Goal: Information Seeking & Learning: Learn about a topic

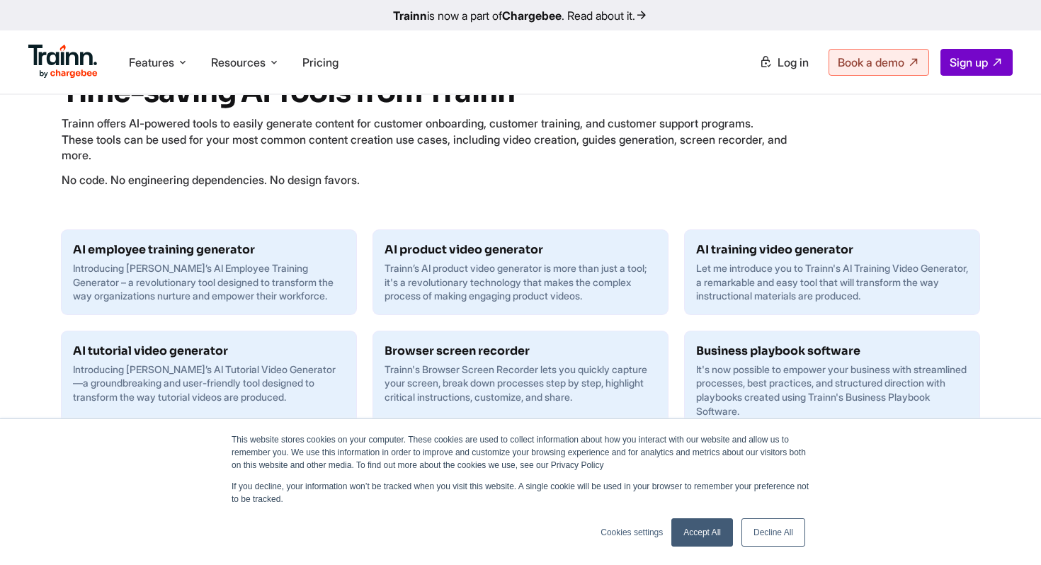
scroll to position [66, 0]
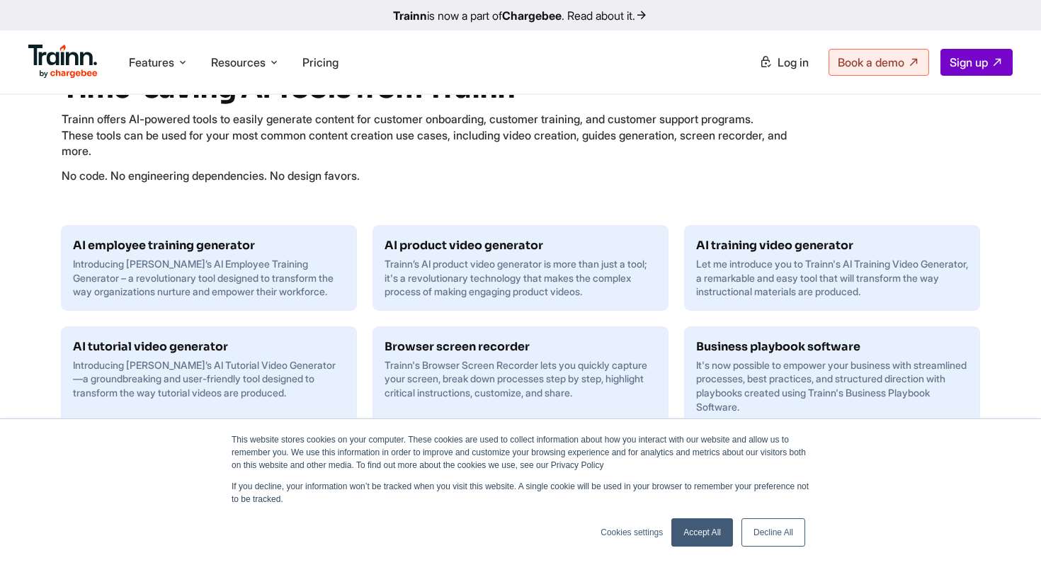
click at [695, 526] on link "Accept All" at bounding box center [702, 532] width 62 height 28
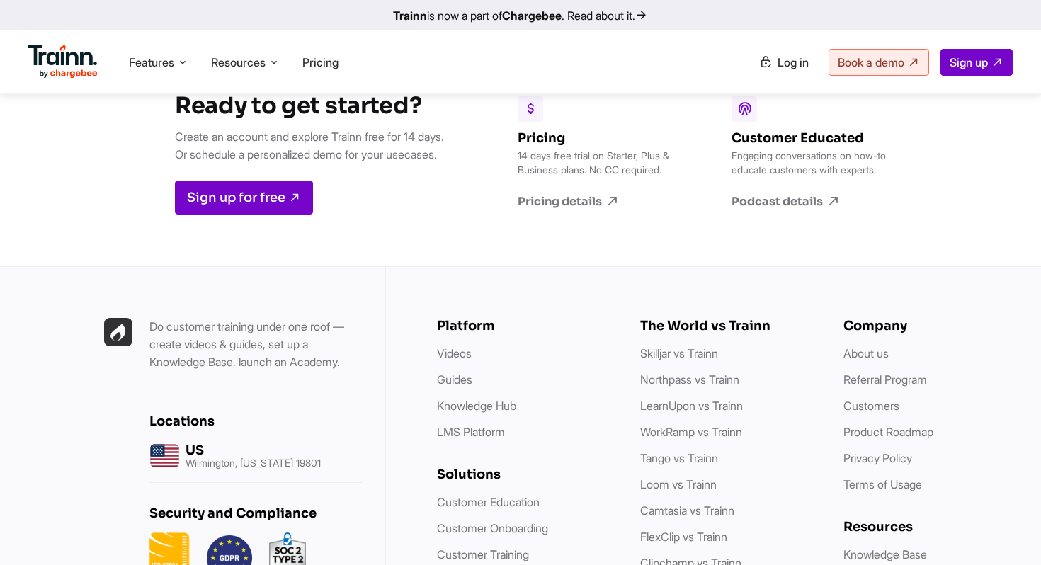
scroll to position [2046, 0]
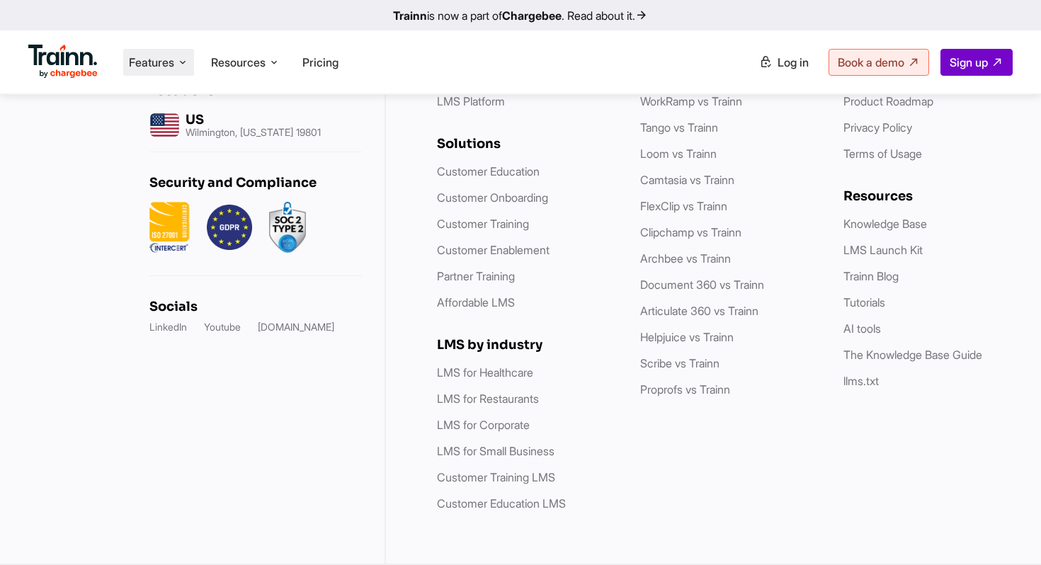
click at [180, 61] on icon at bounding box center [182, 62] width 11 height 14
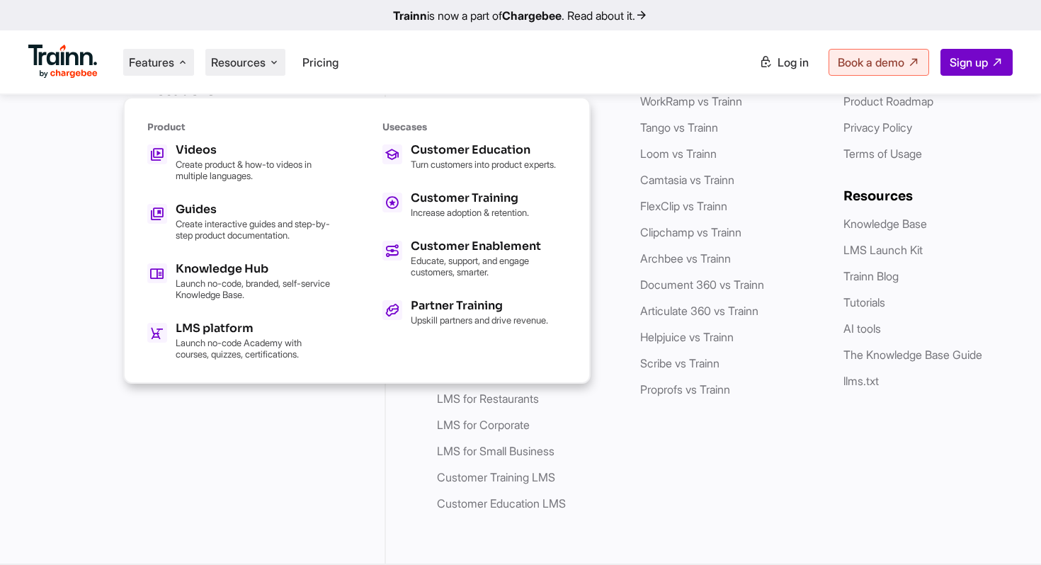
click at [246, 62] on span "Resources" at bounding box center [238, 63] width 55 height 16
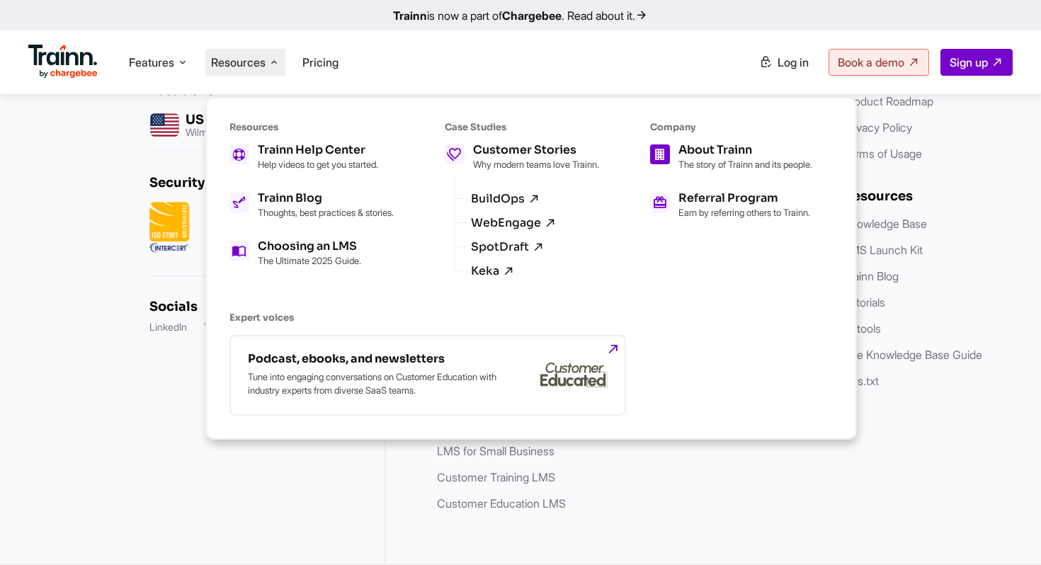
click at [760, 165] on p "The story of Trainn and its people." at bounding box center [746, 164] width 134 height 11
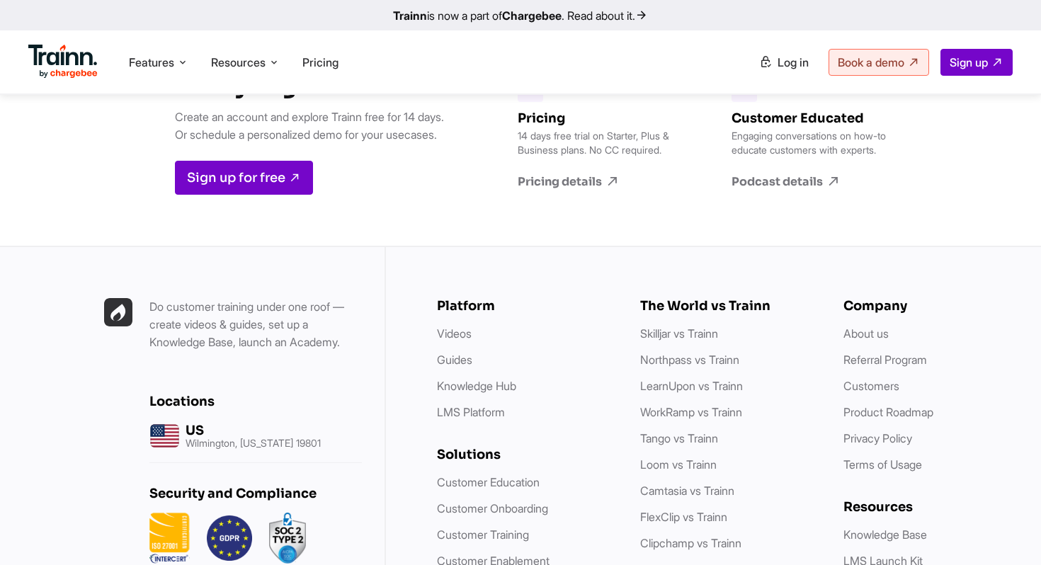
scroll to position [5630, 0]
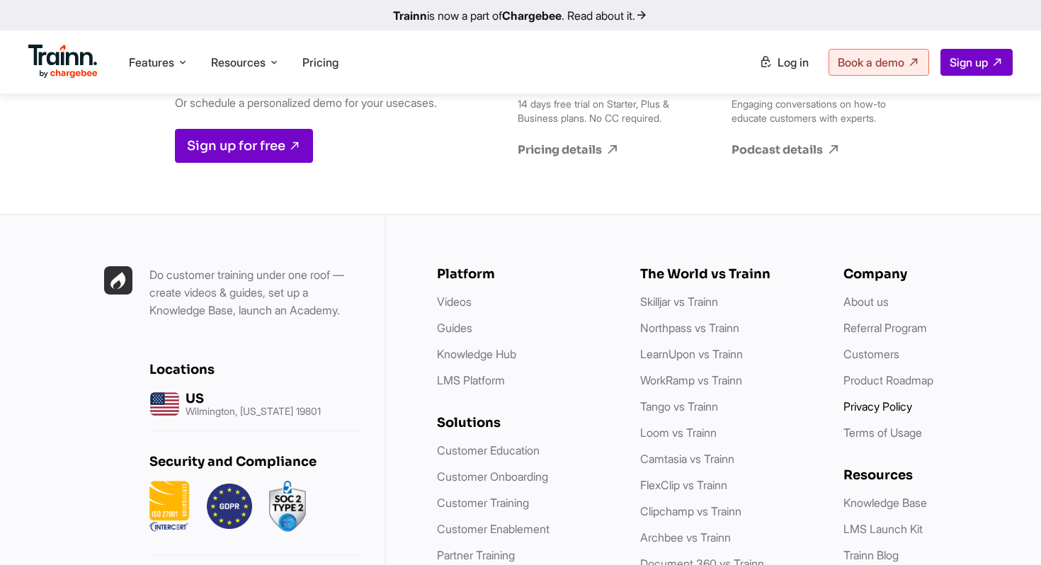
click at [900, 398] on li "Privacy Policy" at bounding box center [931, 407] width 175 height 18
click at [894, 399] on link "Privacy Policy" at bounding box center [878, 406] width 69 height 14
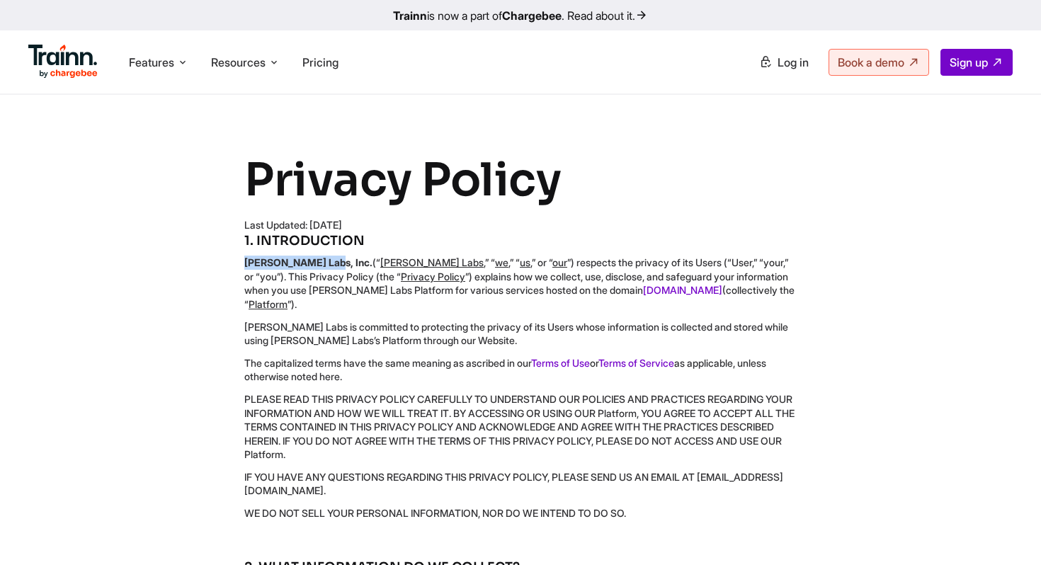
drag, startPoint x: 312, startPoint y: 263, endPoint x: 197, endPoint y: 263, distance: 114.7
click at [197, 263] on div "Privacy Policy Last Updated: [DATE] 1. INTRODUCTION [PERSON_NAME] Labs, Inc. (“…" at bounding box center [521, 341] width 734 height 378
copy b "[PERSON_NAME] Labs, Inc."
